Goal: Information Seeking & Learning: Check status

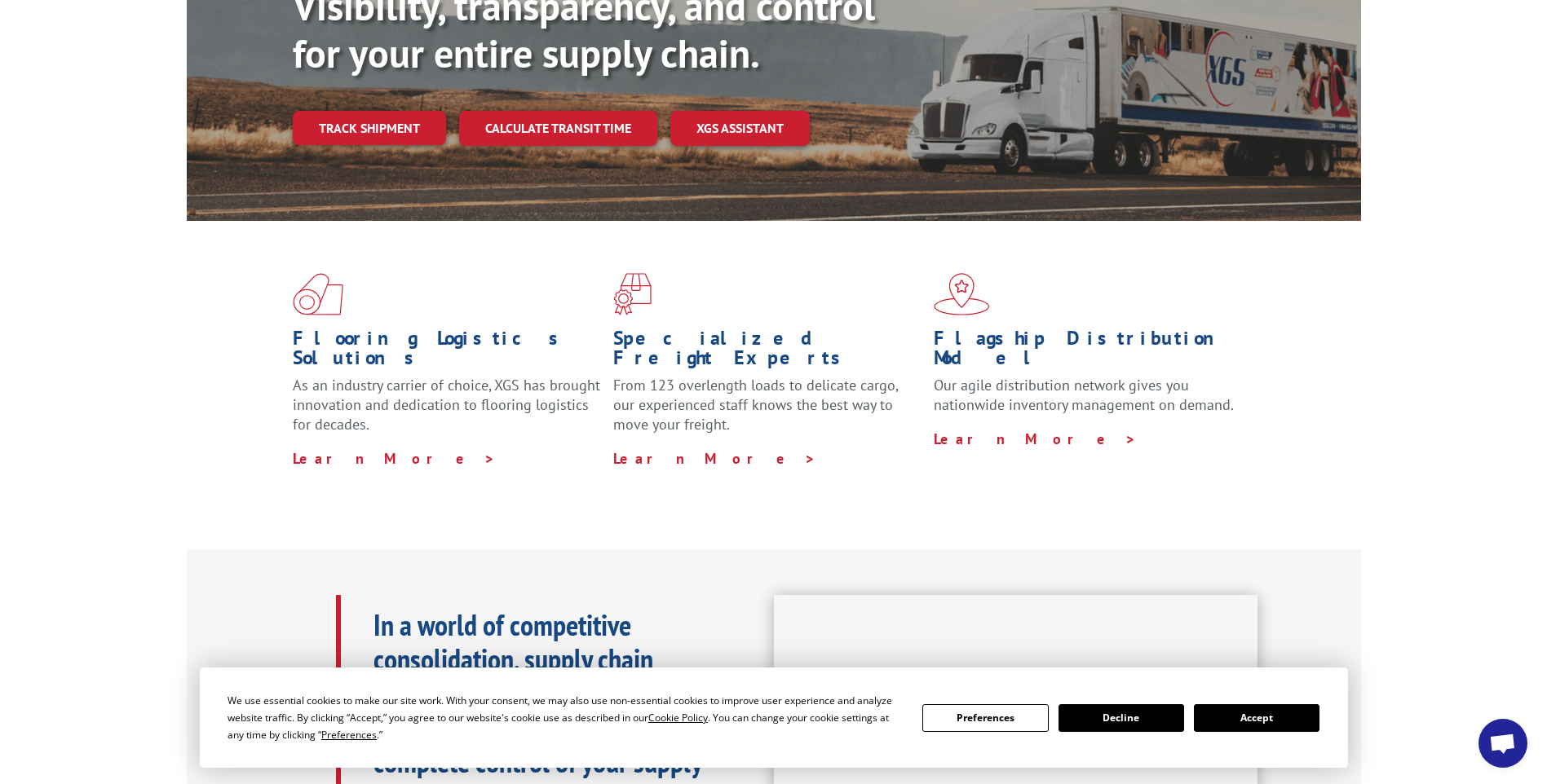
scroll to position [245, 0]
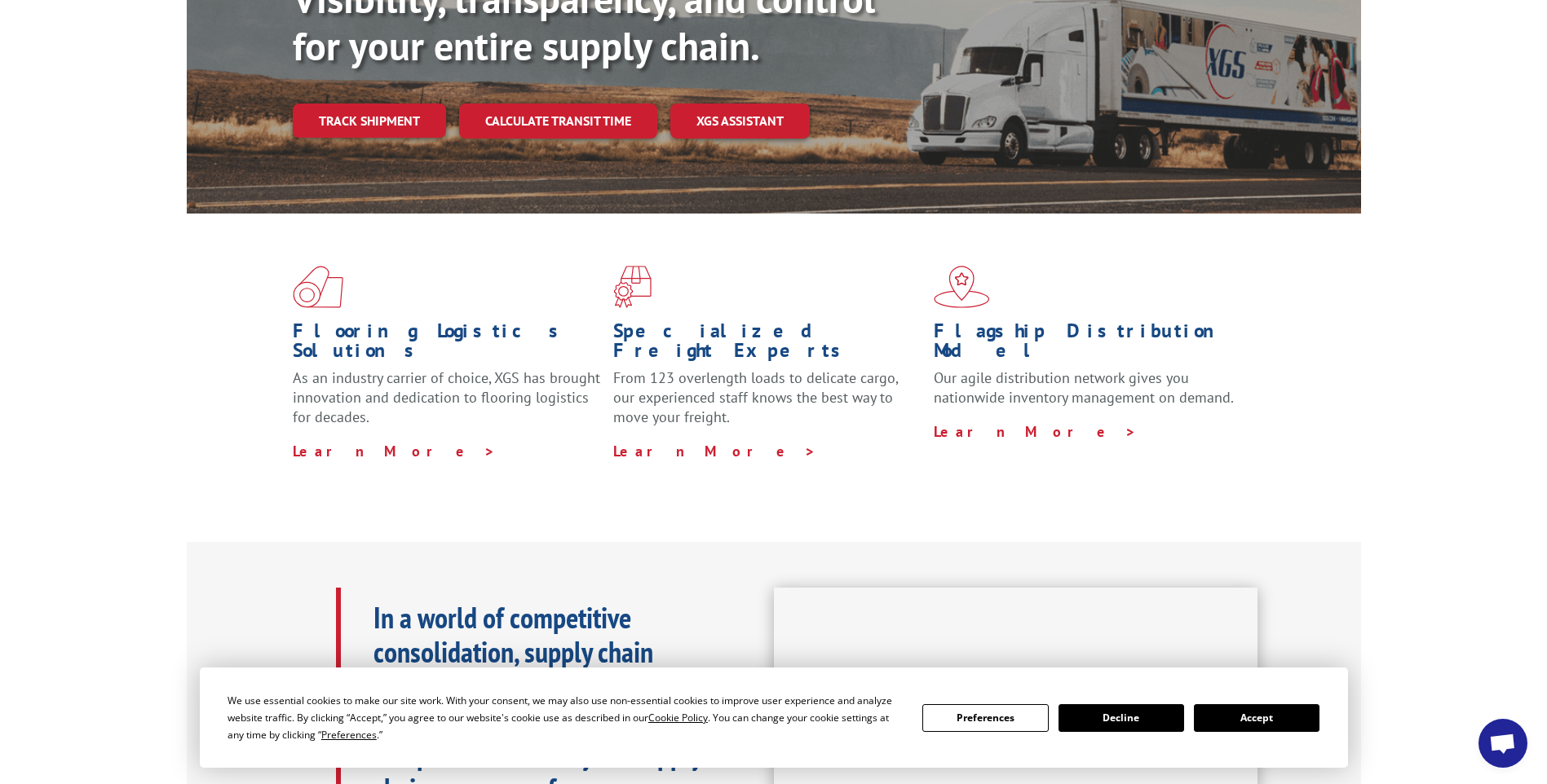
drag, startPoint x: 1269, startPoint y: 718, endPoint x: 1256, endPoint y: 701, distance: 21.4
click at [1269, 718] on button "Accept" at bounding box center [1256, 718] width 125 height 27
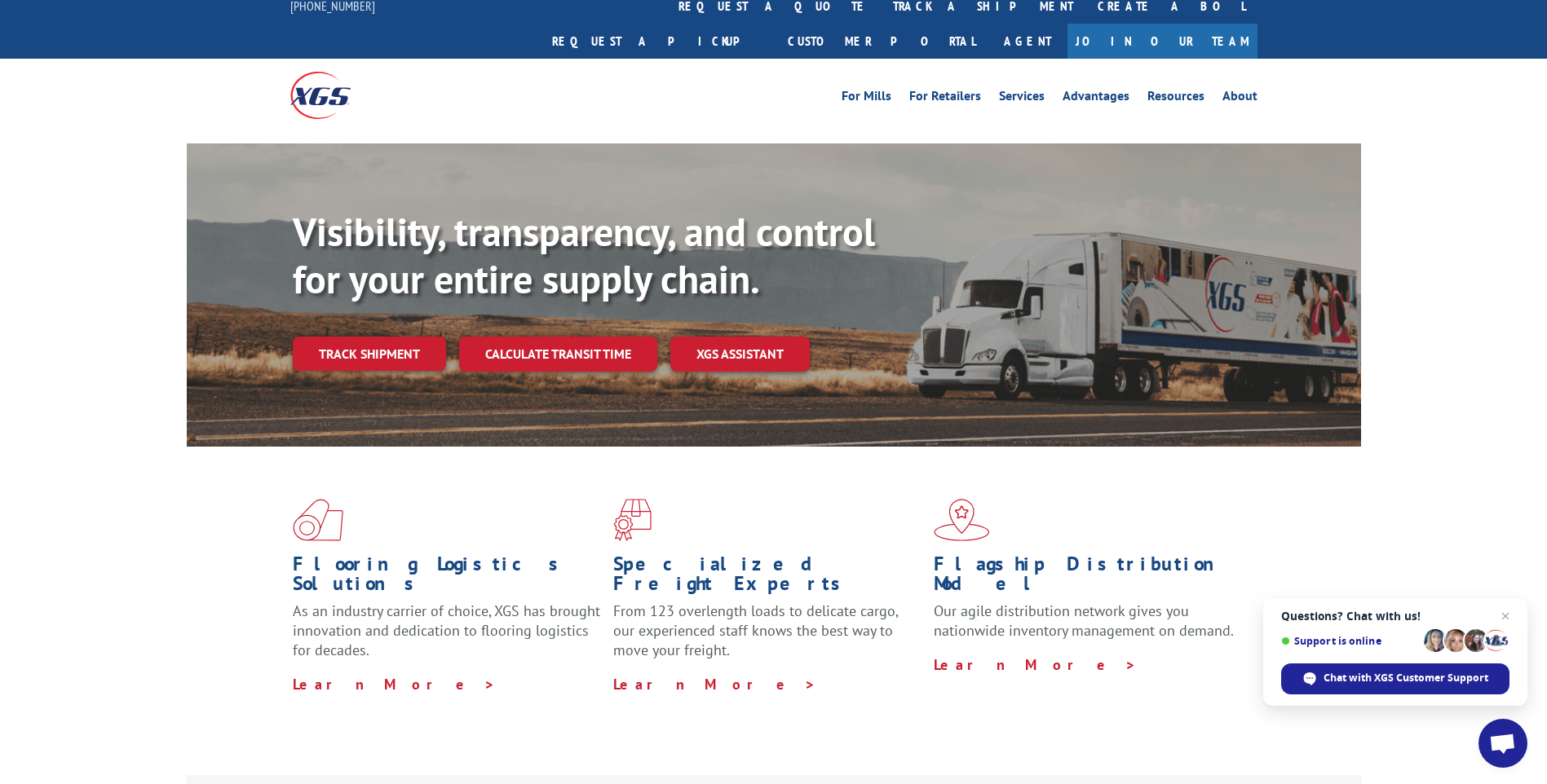
scroll to position [0, 0]
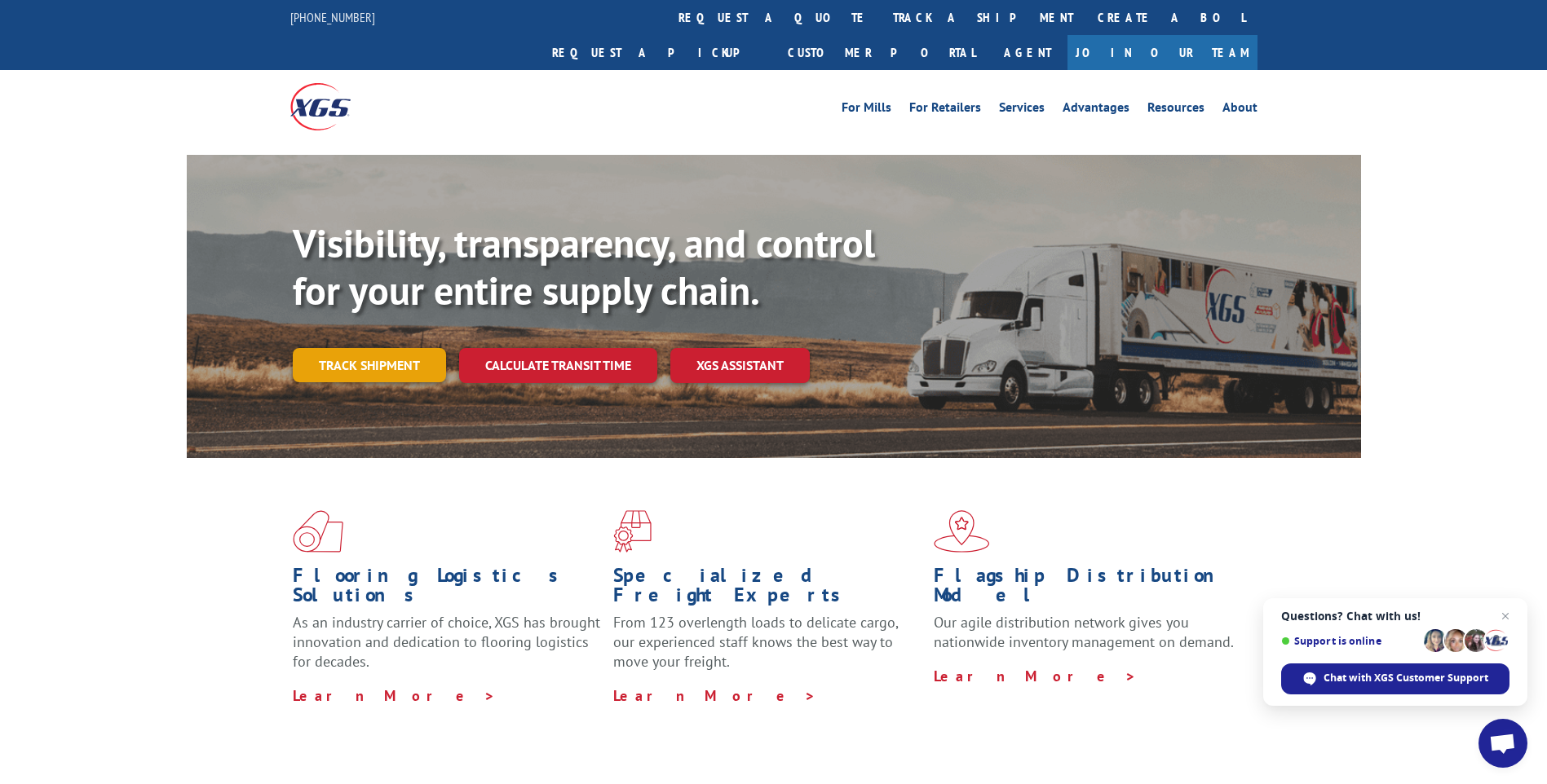
click at [369, 348] on link "Track shipment" at bounding box center [369, 365] width 154 height 34
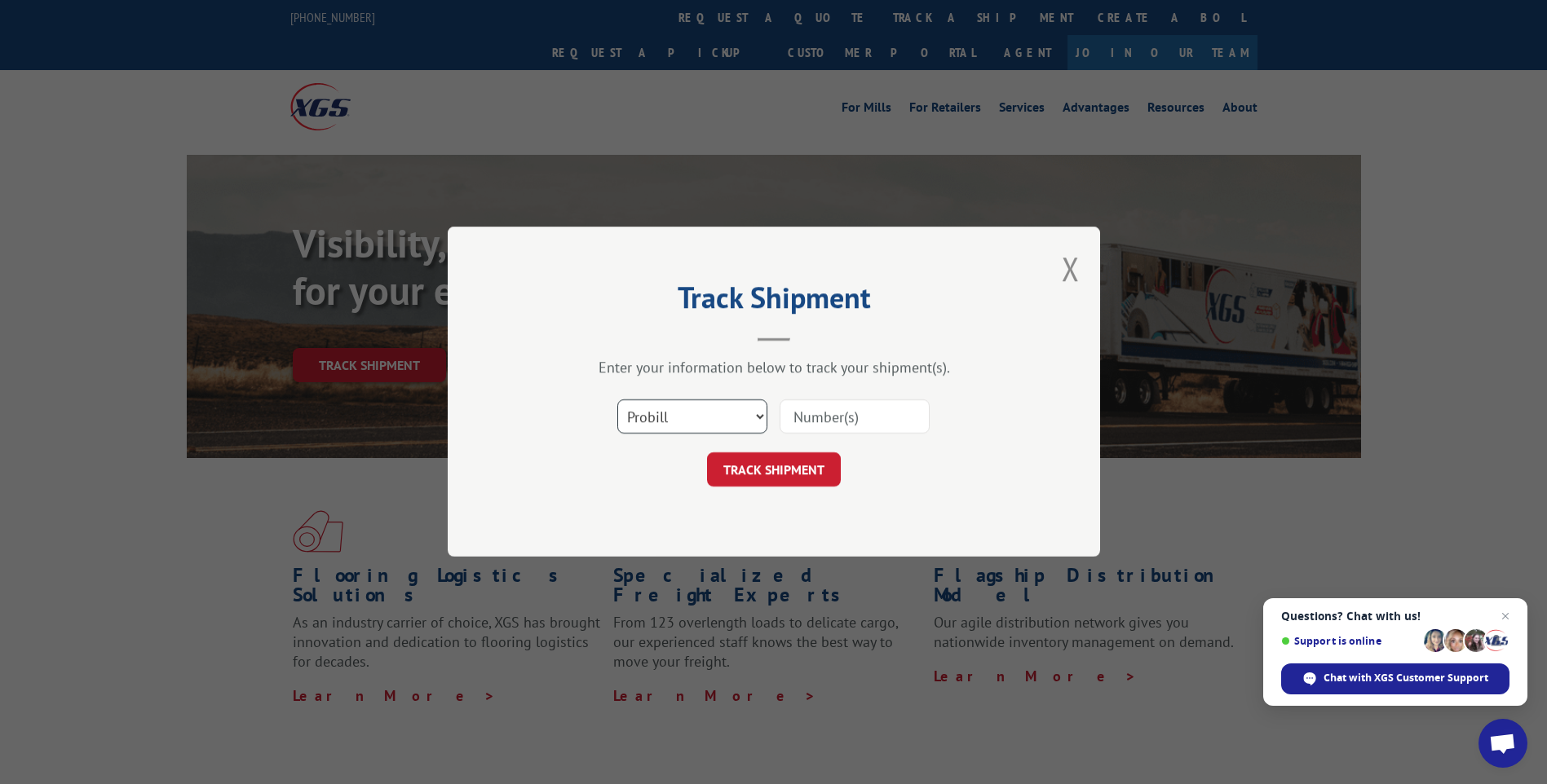
click at [752, 419] on select "Select category... Probill BOL PO" at bounding box center [692, 417] width 150 height 34
select select "bol"
click at [617, 400] on select "Select category... Probill BOL PO" at bounding box center [692, 417] width 150 height 34
click at [809, 418] on input at bounding box center [855, 417] width 150 height 34
paste input "6011298"
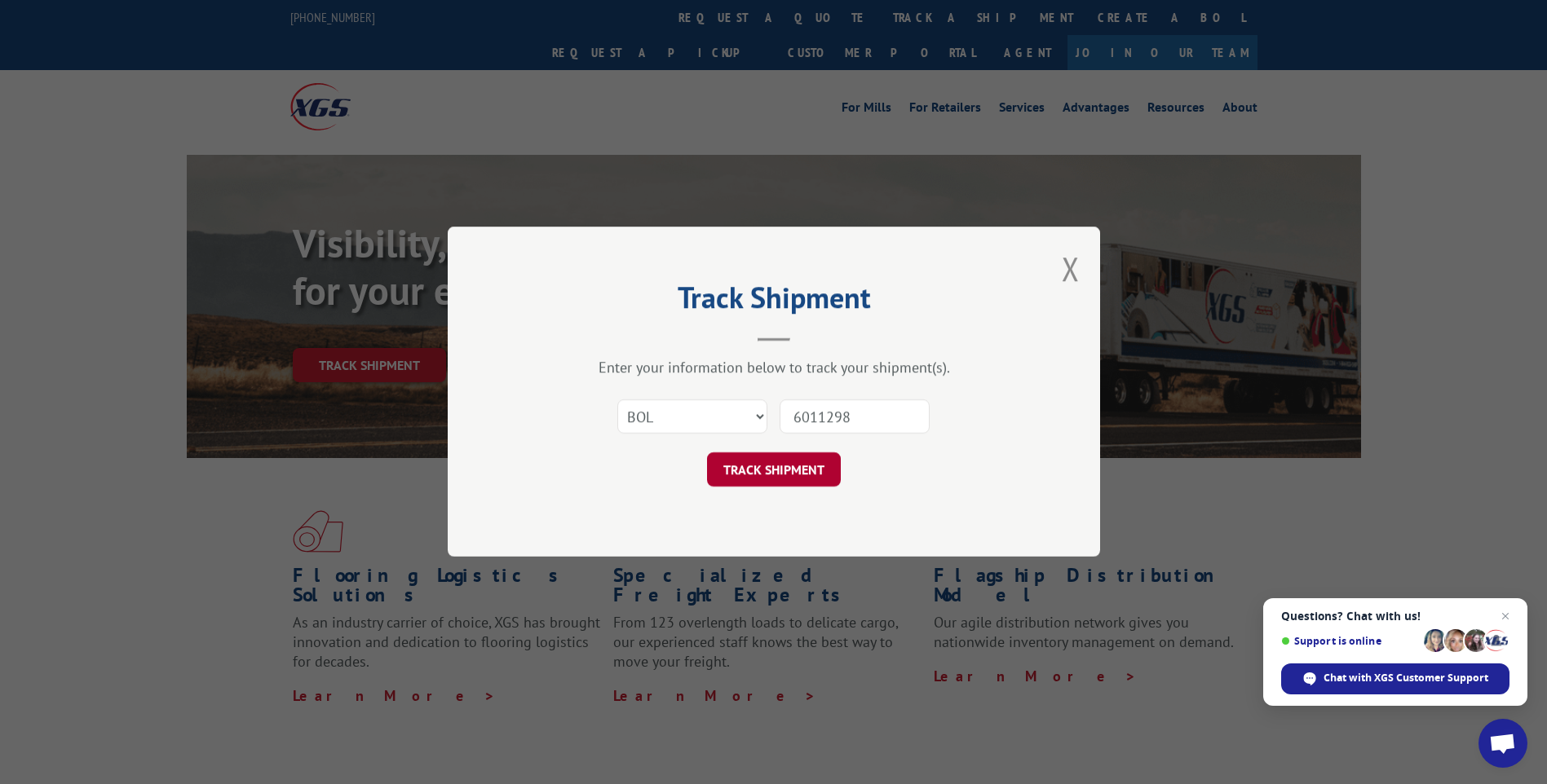
type input "6011298"
click at [783, 465] on button "TRACK SHIPMENT" at bounding box center [774, 470] width 133 height 34
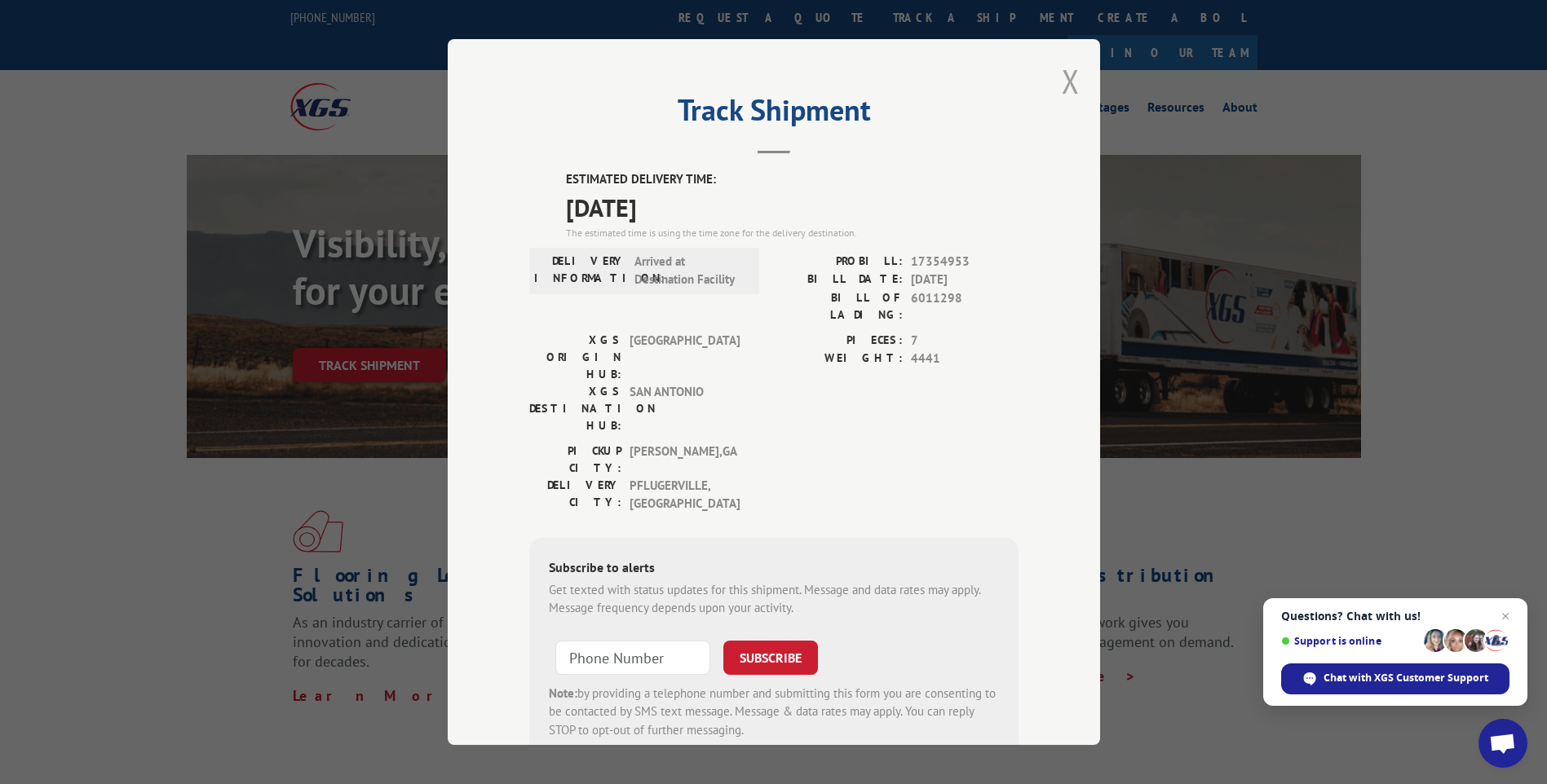
drag, startPoint x: 1051, startPoint y: 97, endPoint x: 1062, endPoint y: 84, distance: 17.0
click at [1050, 97] on div "Track Shipment ESTIMATED DELIVERY TIME: [DATE] The estimated time is using the …" at bounding box center [774, 392] width 653 height 706
click at [1062, 84] on button "Close modal" at bounding box center [1072, 80] width 18 height 43
